Goal: Information Seeking & Learning: Learn about a topic

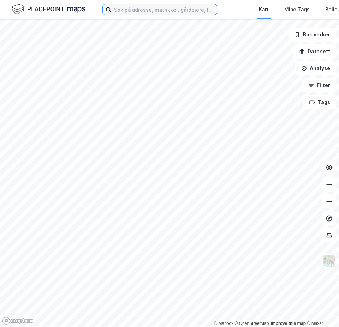
click at [145, 11] on input at bounding box center [164, 9] width 106 height 11
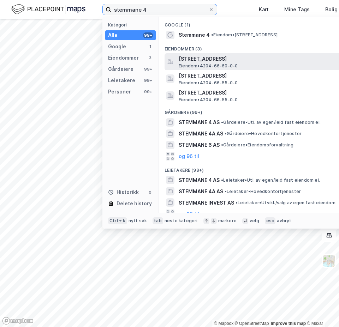
type input "stemmane 4"
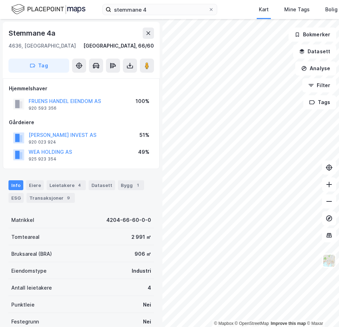
click at [83, 270] on div "Eiendomstype Industri" at bounding box center [80, 270] width 145 height 17
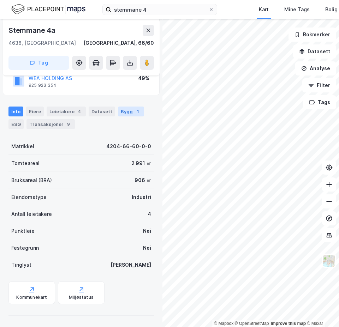
click at [134, 113] on div "1" at bounding box center [137, 111] width 7 height 7
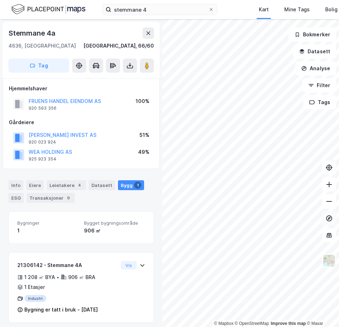
scroll to position [4, 0]
